Goal: Transaction & Acquisition: Subscribe to service/newsletter

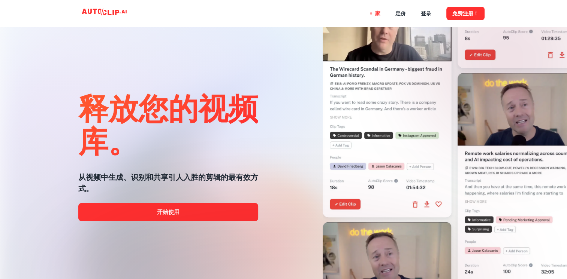
click at [231, 218] on div at bounding box center [283, 280] width 453 height 150
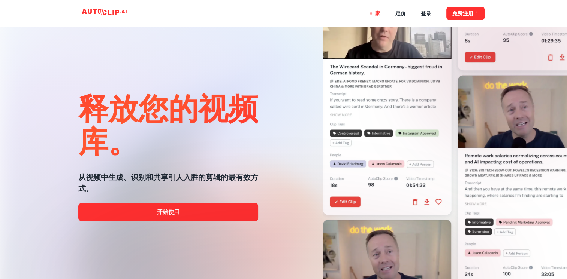
click at [188, 212] on div at bounding box center [283, 280] width 453 height 150
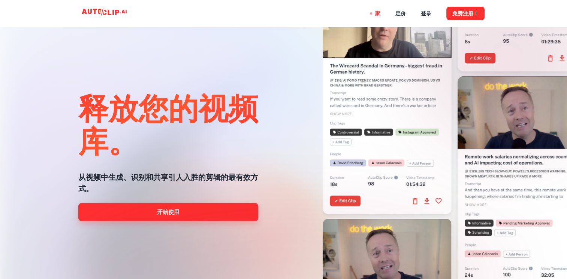
click at [175, 212] on font "开始使用" at bounding box center [168, 213] width 22 height 10
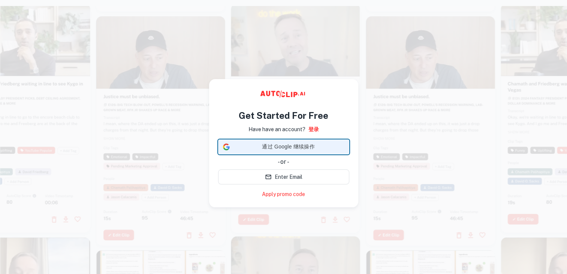
click at [339, 145] on span "通过 Google 继续操作" at bounding box center [289, 147] width 112 height 8
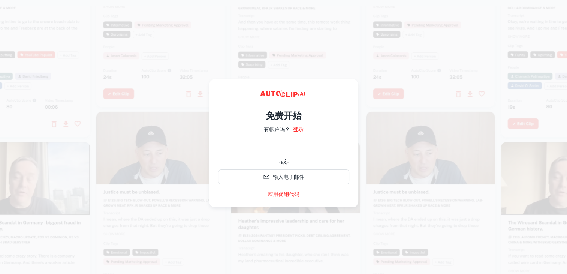
drag, startPoint x: 439, startPoint y: 161, endPoint x: 406, endPoint y: 32, distance: 133.0
click at [437, 159] on video at bounding box center [430, 144] width 129 height 64
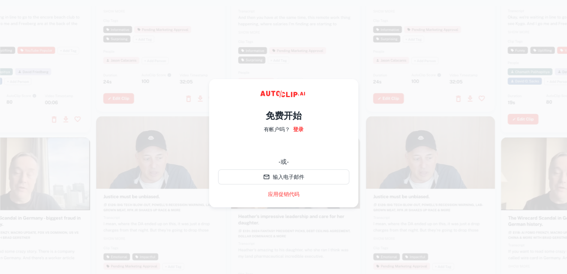
click at [316, 43] on div at bounding box center [295, 17] width 129 height 229
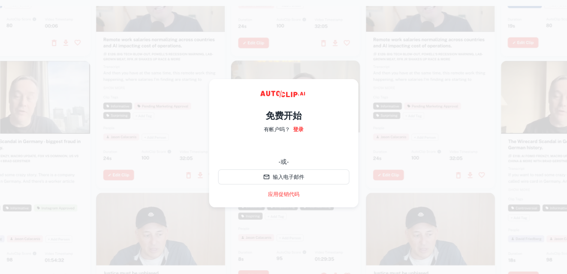
click at [411, 160] on div at bounding box center [430, 73] width 129 height 229
